Goal: Task Accomplishment & Management: Use online tool/utility

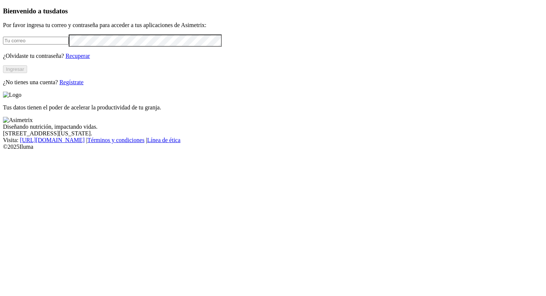
type input "[PERSON_NAME][EMAIL_ADDRESS][PERSON_NAME][DOMAIN_NAME]"
click at [27, 73] on button "Ingresar" at bounding box center [15, 69] width 24 height 8
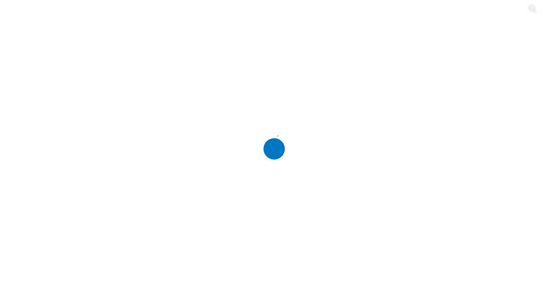
click at [139, 105] on div at bounding box center [276, 148] width 546 height 296
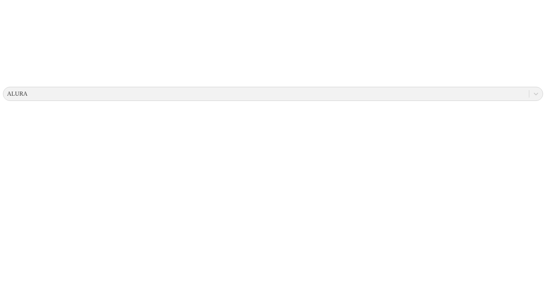
scroll to position [0, 0]
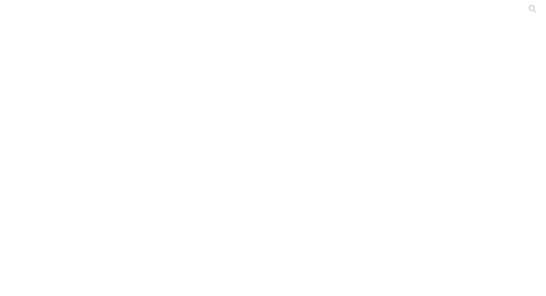
click at [9, 14] on icon at bounding box center [14, 151] width 23 height 297
